Goal: Information Seeking & Learning: Learn about a topic

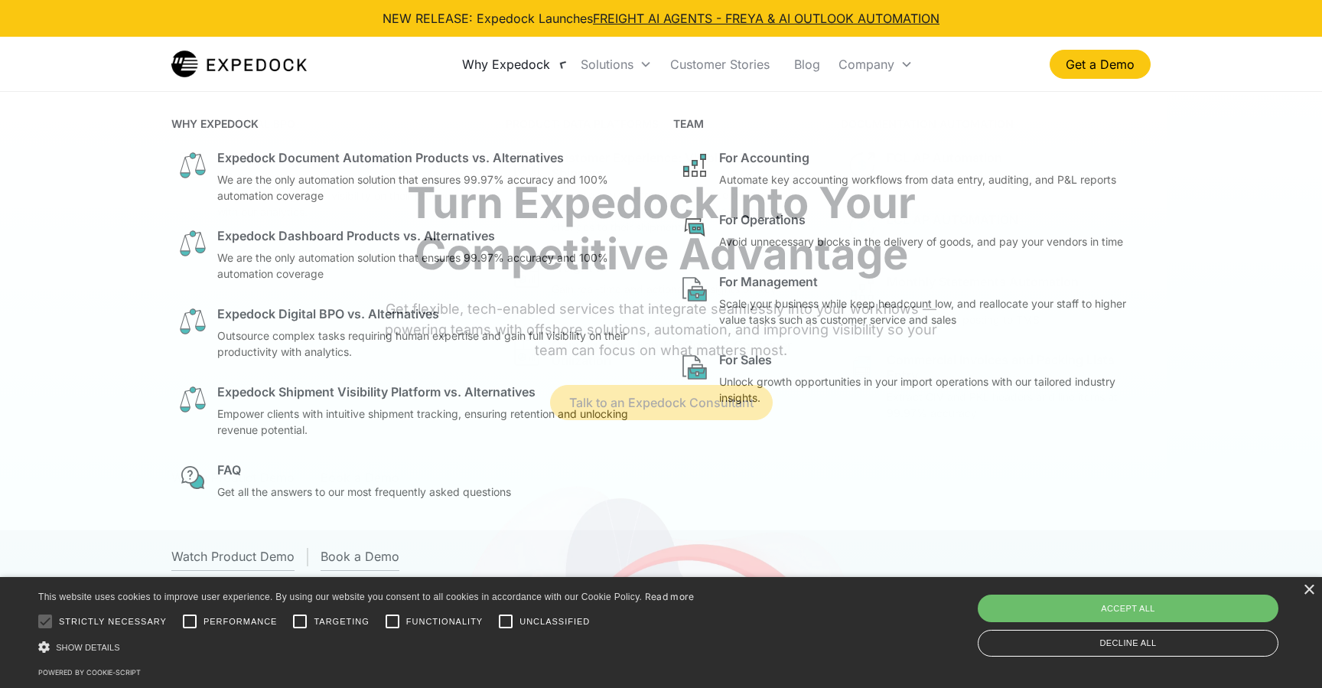
click at [550, 59] on div "Why Expedock" at bounding box center [506, 64] width 88 height 15
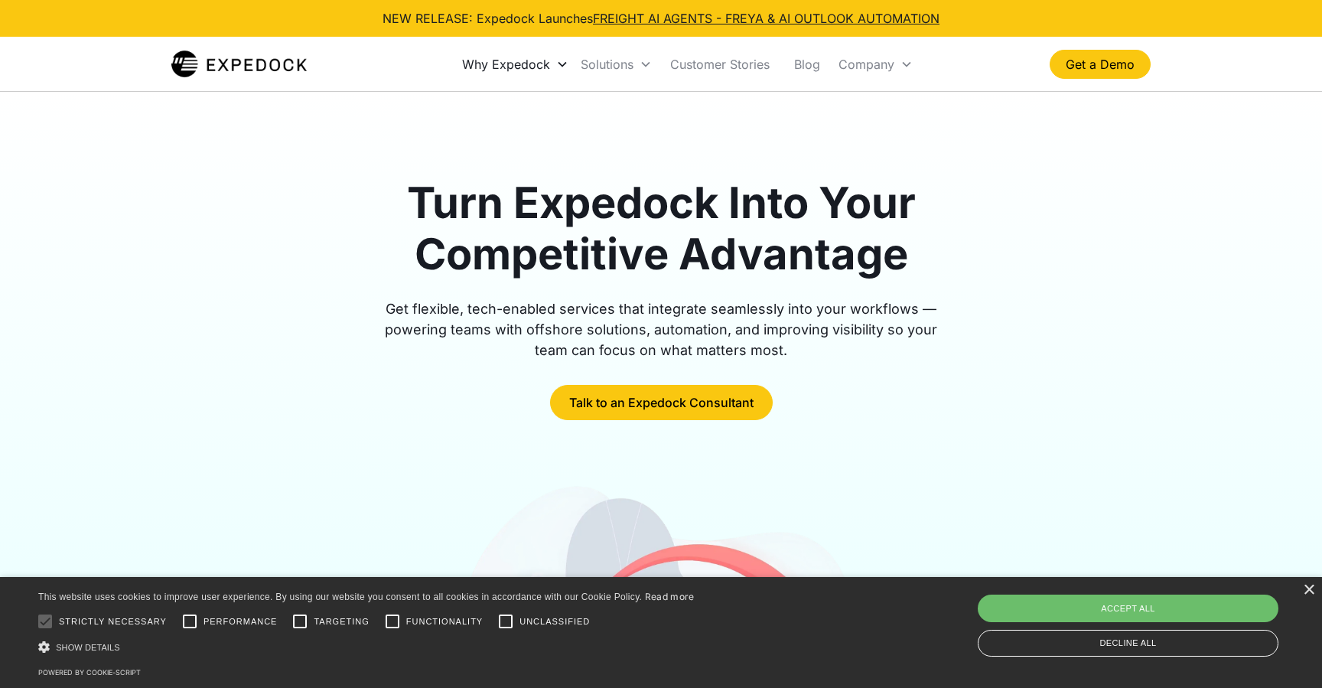
click at [550, 59] on div "Why Expedock" at bounding box center [506, 64] width 88 height 15
click at [720, 60] on link "Customer Stories" at bounding box center [720, 64] width 124 height 52
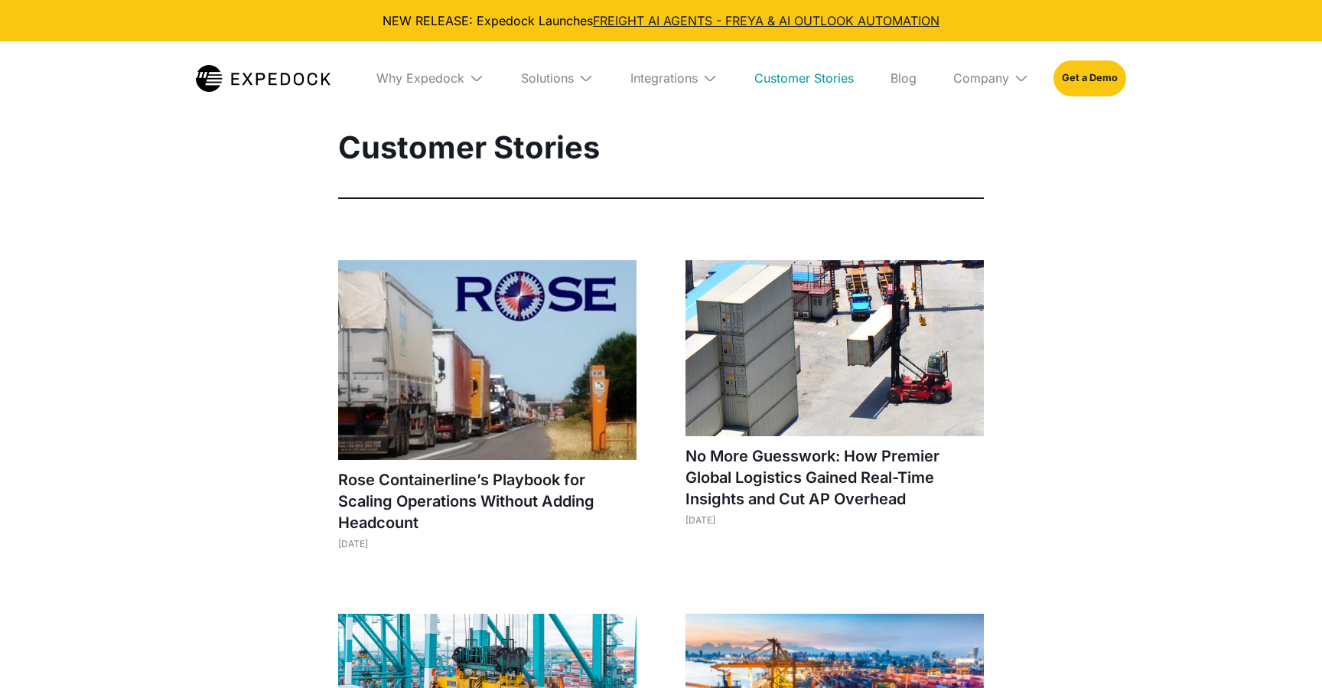
select select
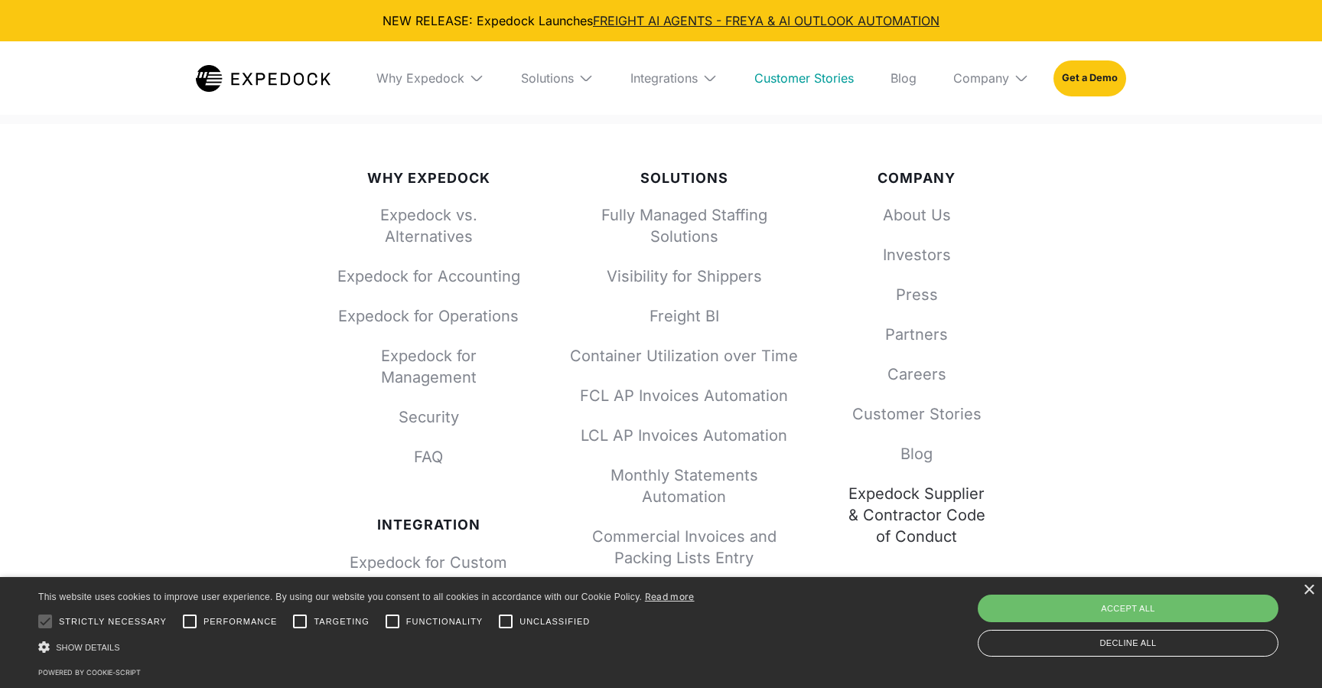
scroll to position [2649, 0]
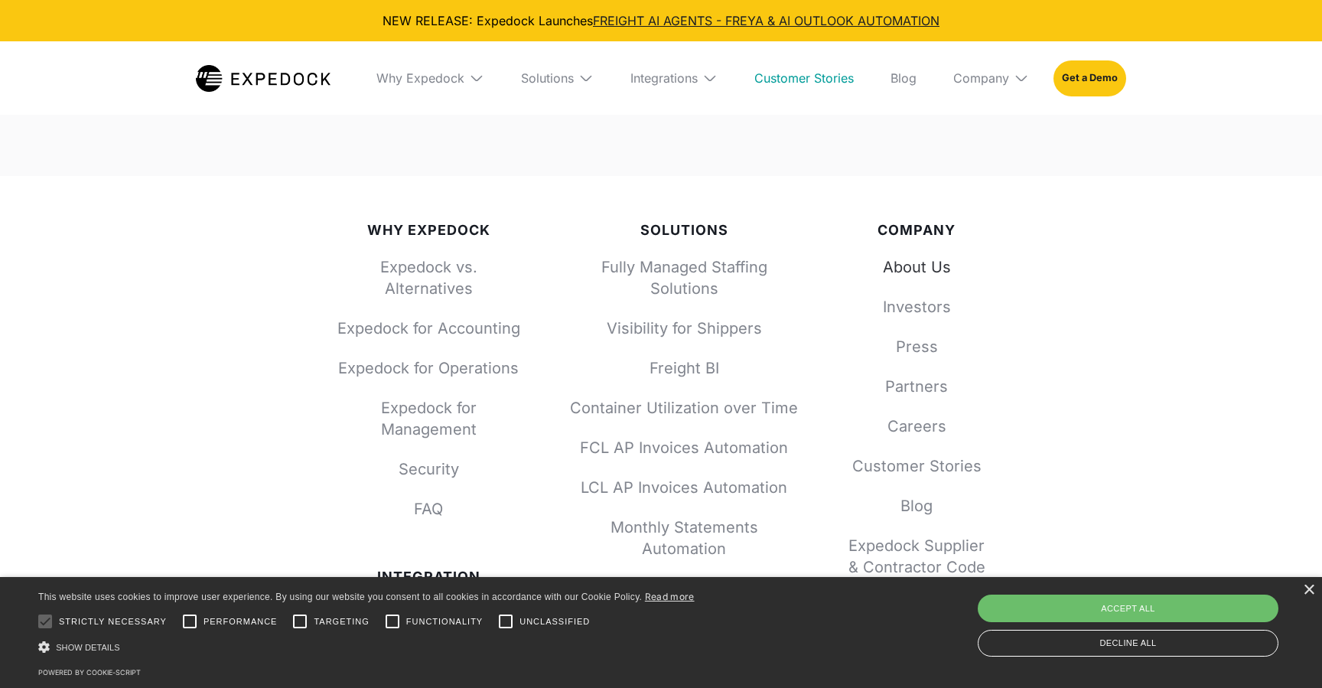
click at [903, 266] on link "About Us" at bounding box center [916, 266] width 138 height 21
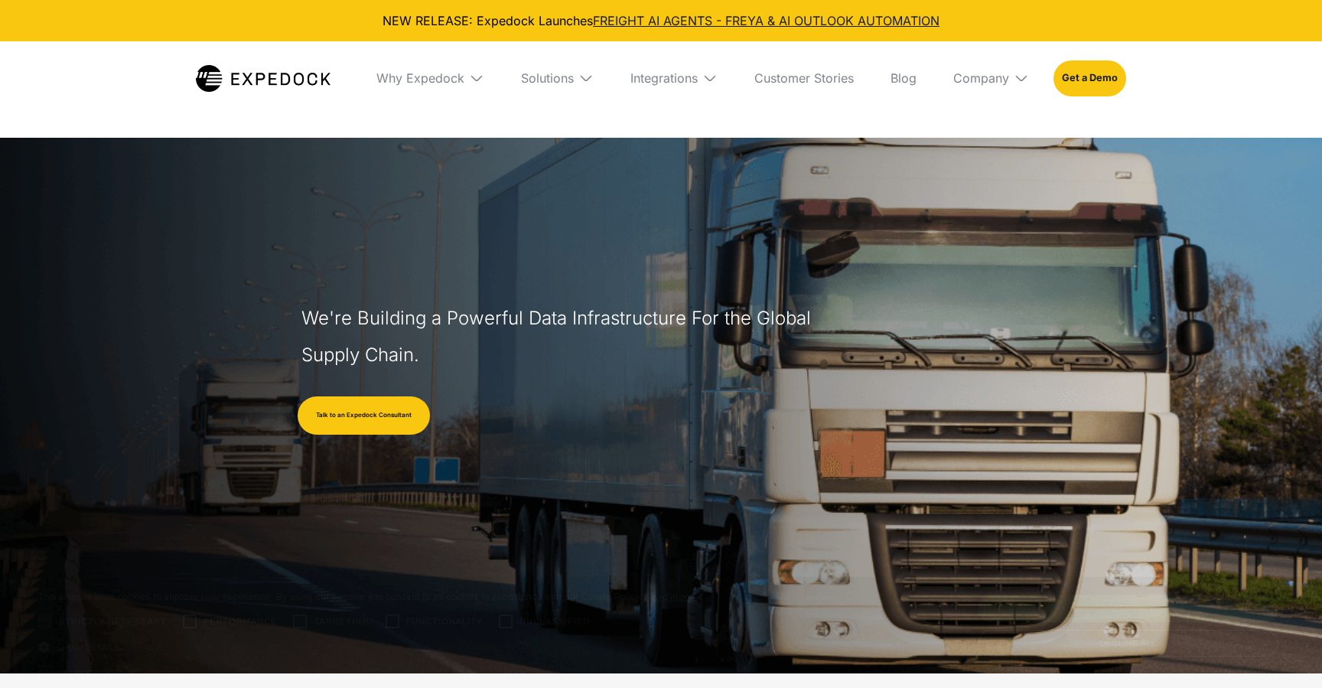
select select
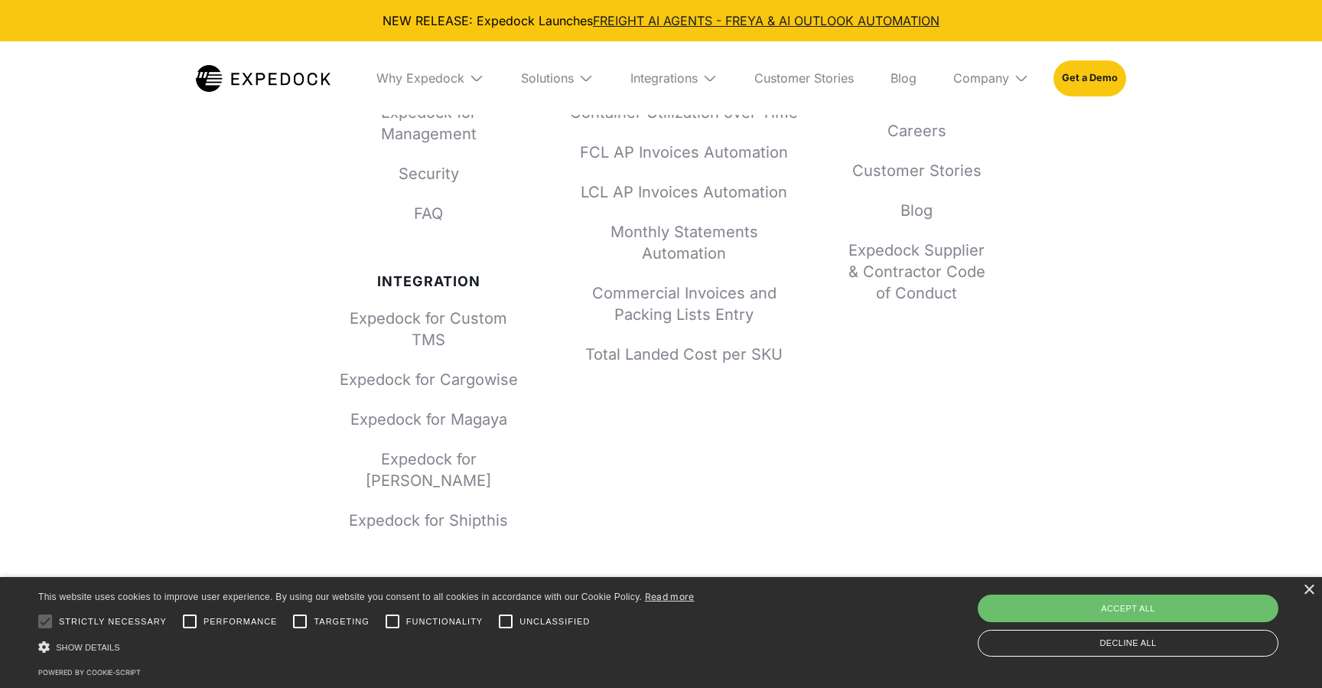
scroll to position [6768, 0]
